Goal: Task Accomplishment & Management: Manage account settings

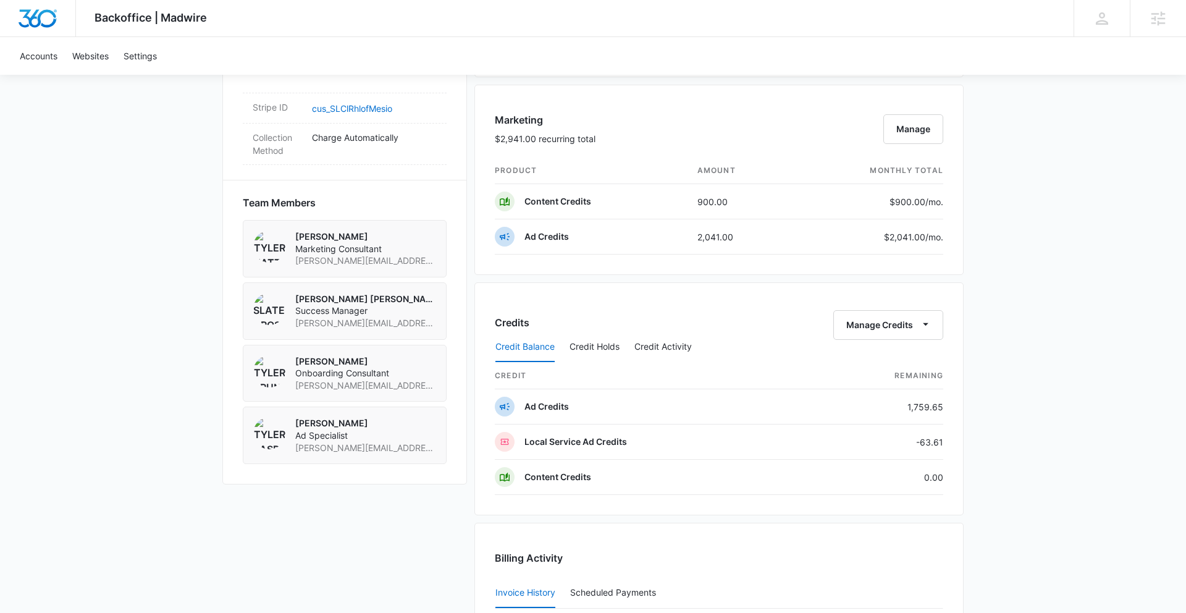
scroll to position [773, 0]
click at [897, 328] on button "Manage Credits" at bounding box center [888, 323] width 110 height 30
click at [871, 362] on div "Transfer Credits" at bounding box center [881, 362] width 65 height 9
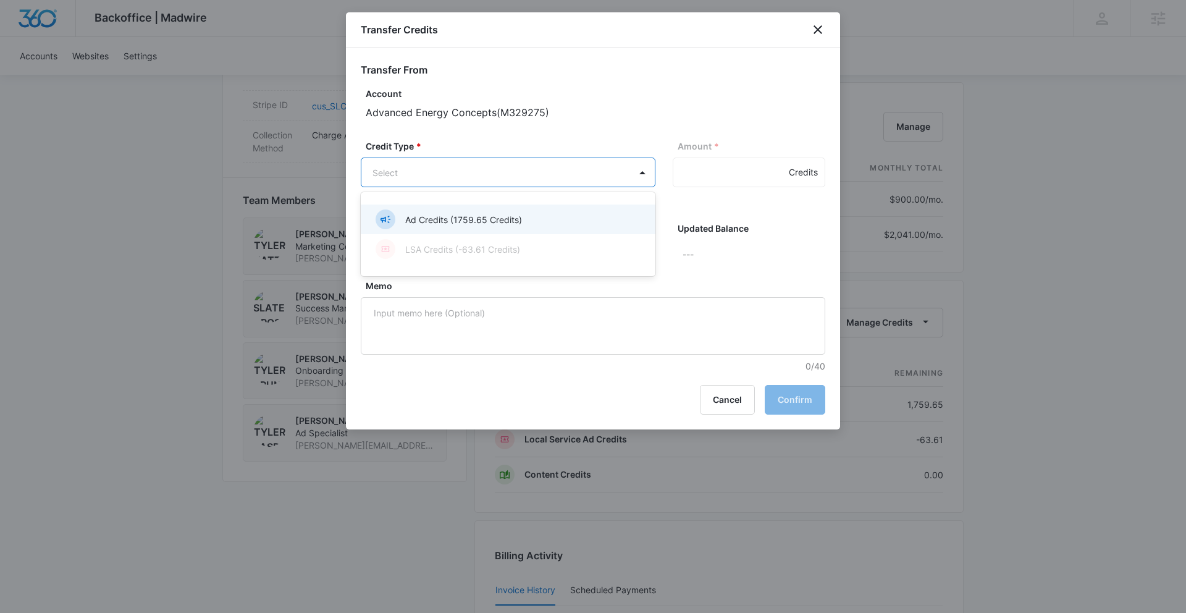
click at [538, 171] on body "Backoffice | Madwire Apps Settings SD [PERSON_NAME] [PERSON_NAME] [PERSON_NAME]…" at bounding box center [593, 211] width 1186 height 1969
click at [535, 212] on div "Ad Credits (1759.65 Credits)" at bounding box center [506, 219] width 262 height 20
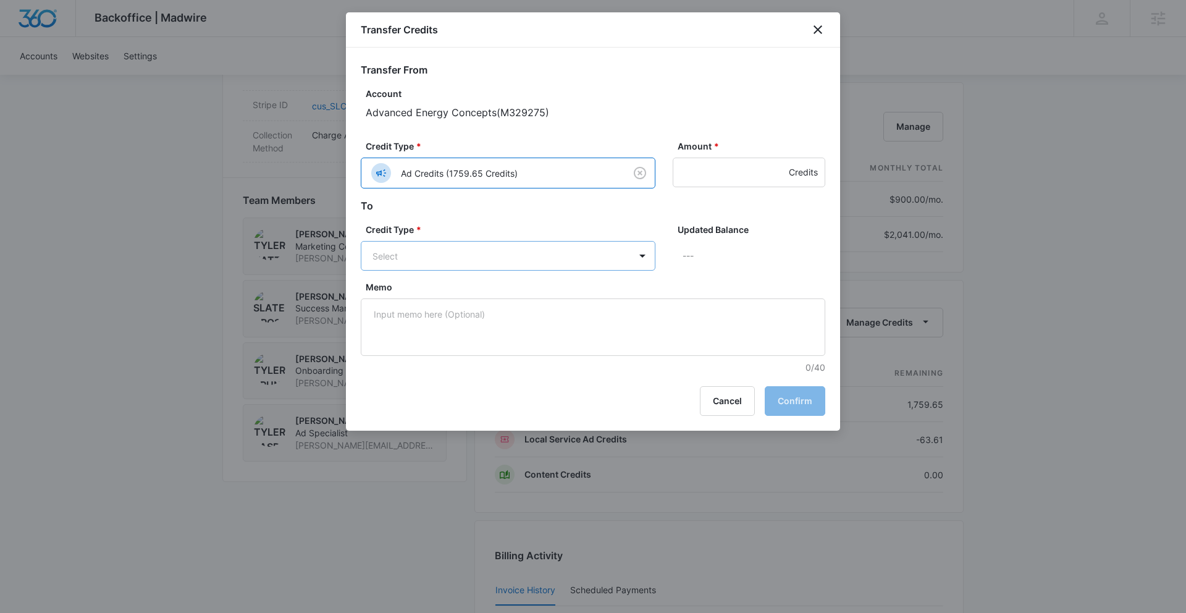
click at [553, 257] on body "Backoffice | Madwire Apps Settings SD [PERSON_NAME] [PERSON_NAME] [PERSON_NAME]…" at bounding box center [593, 211] width 1186 height 1969
click at [543, 303] on div "LSA Credits (-63.61 Credits)" at bounding box center [506, 303] width 262 height 20
click at [734, 175] on input "Amount *" at bounding box center [749, 172] width 153 height 30
drag, startPoint x: 717, startPoint y: 171, endPoint x: 689, endPoint y: 171, distance: 28.4
click at [689, 171] on input "1000" at bounding box center [749, 172] width 153 height 30
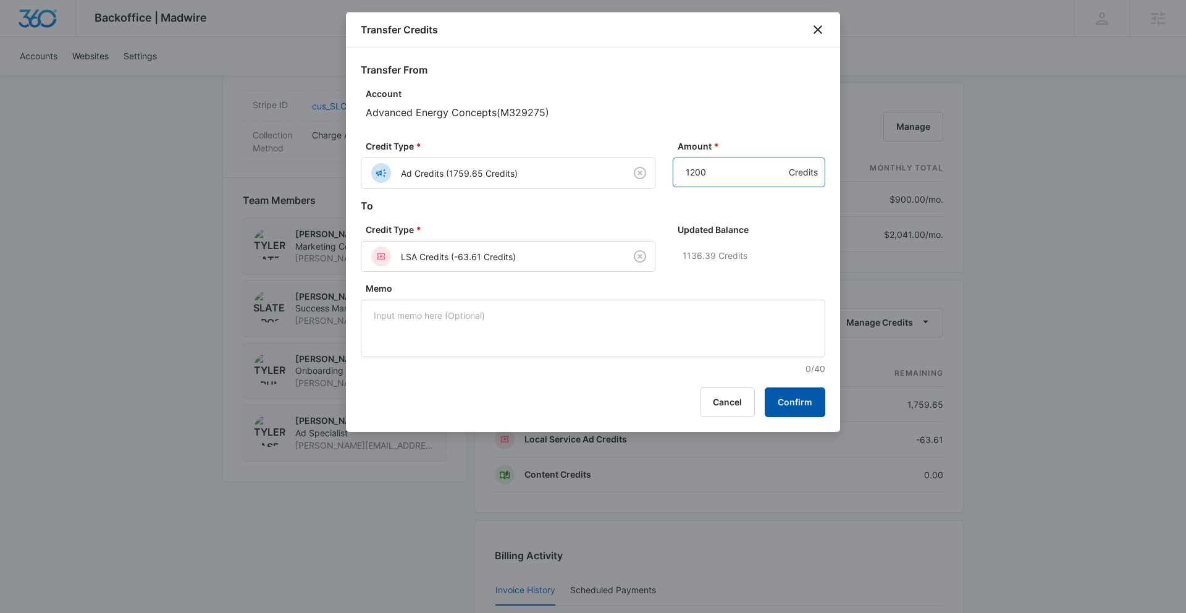
type input "1200"
click at [804, 396] on button "Confirm" at bounding box center [795, 402] width 61 height 30
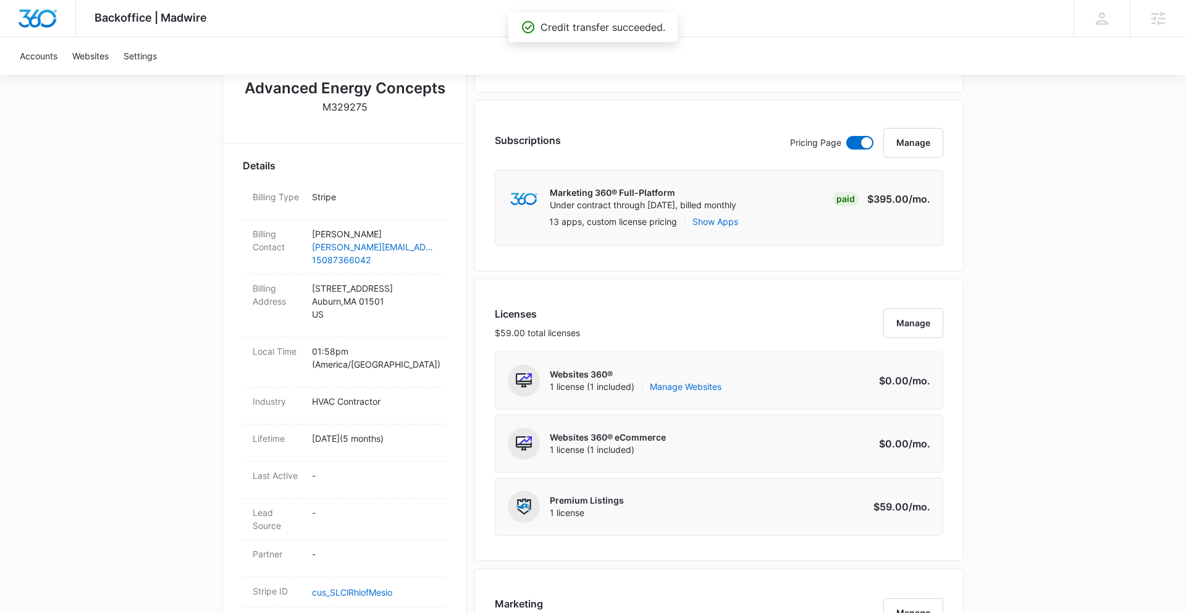
scroll to position [0, 0]
